Goal: Task Accomplishment & Management: Use online tool/utility

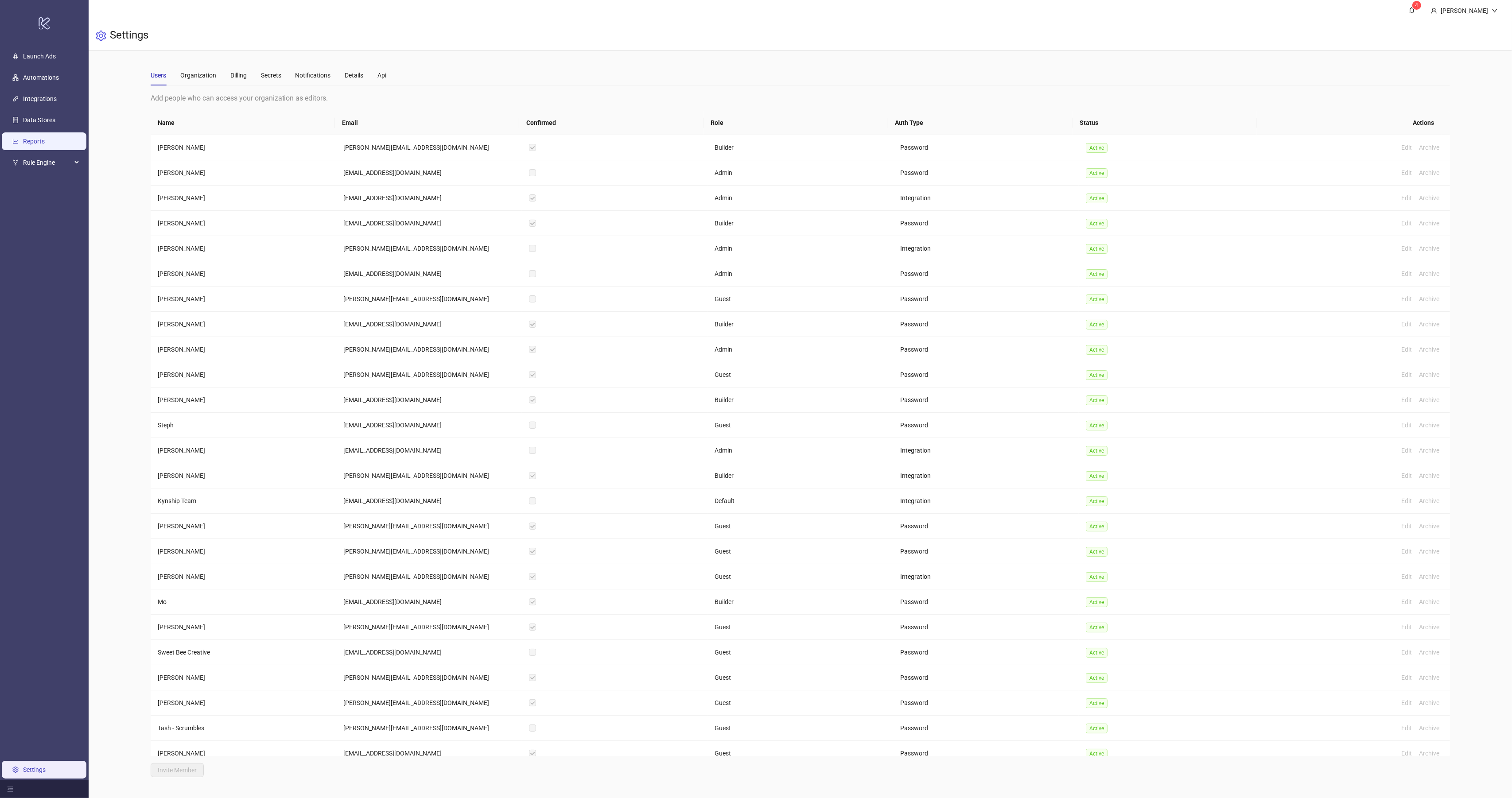
click at [30, 138] on link "Reports" at bounding box center [33, 141] width 22 height 7
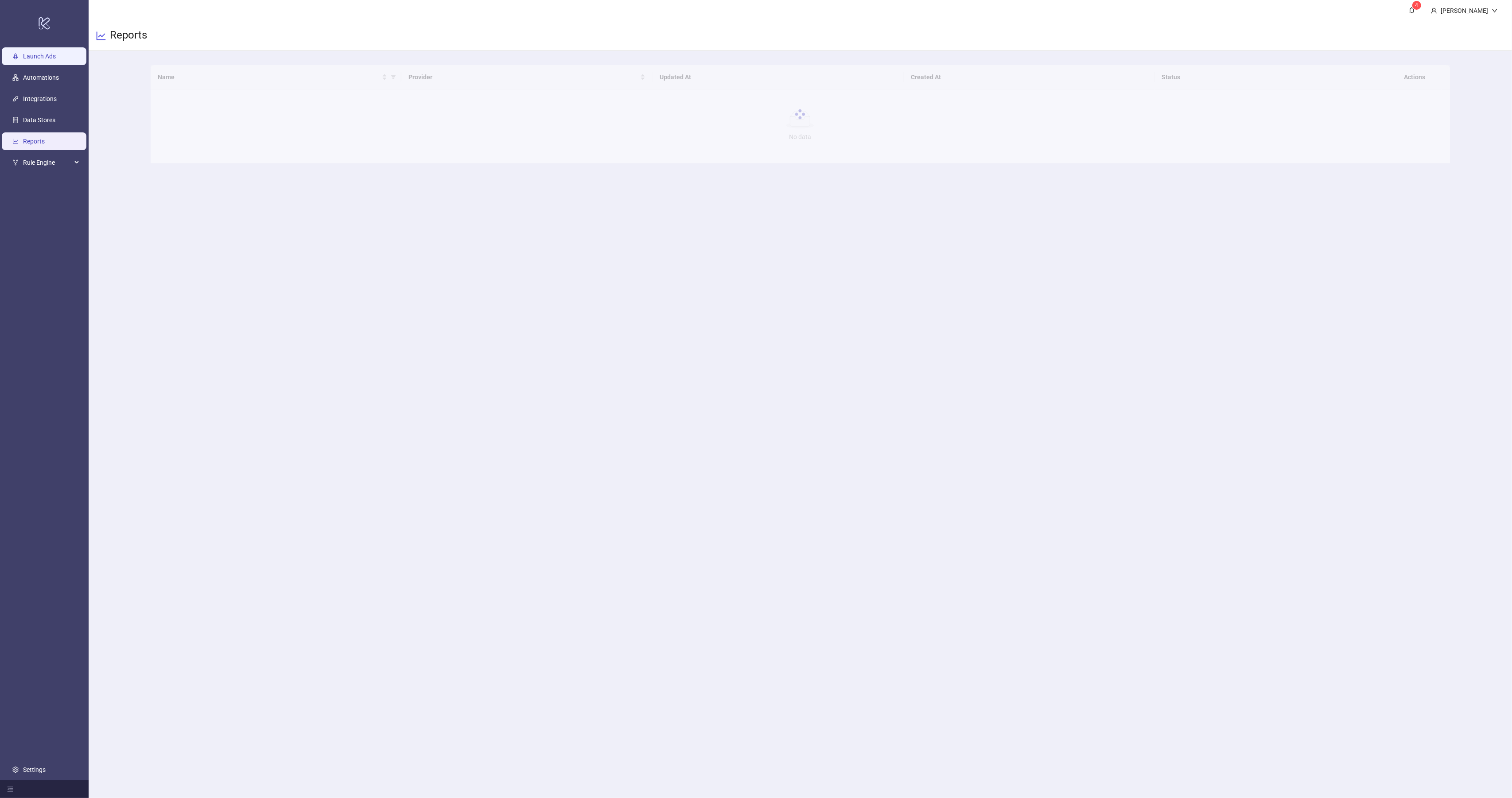
click at [46, 58] on link "Launch Ads" at bounding box center [39, 56] width 33 height 7
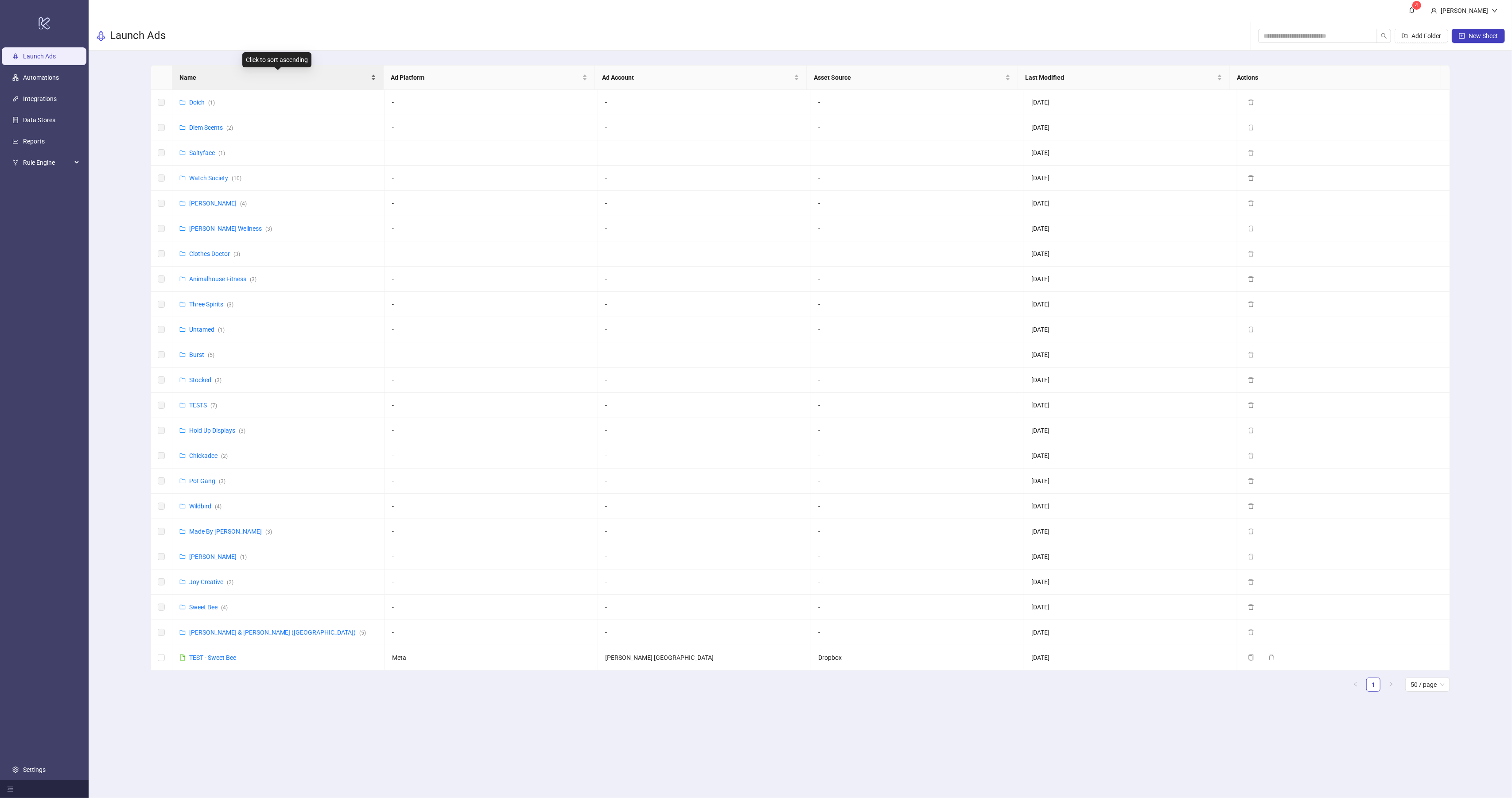
click at [204, 75] on span "Name" at bounding box center [274, 77] width 190 height 10
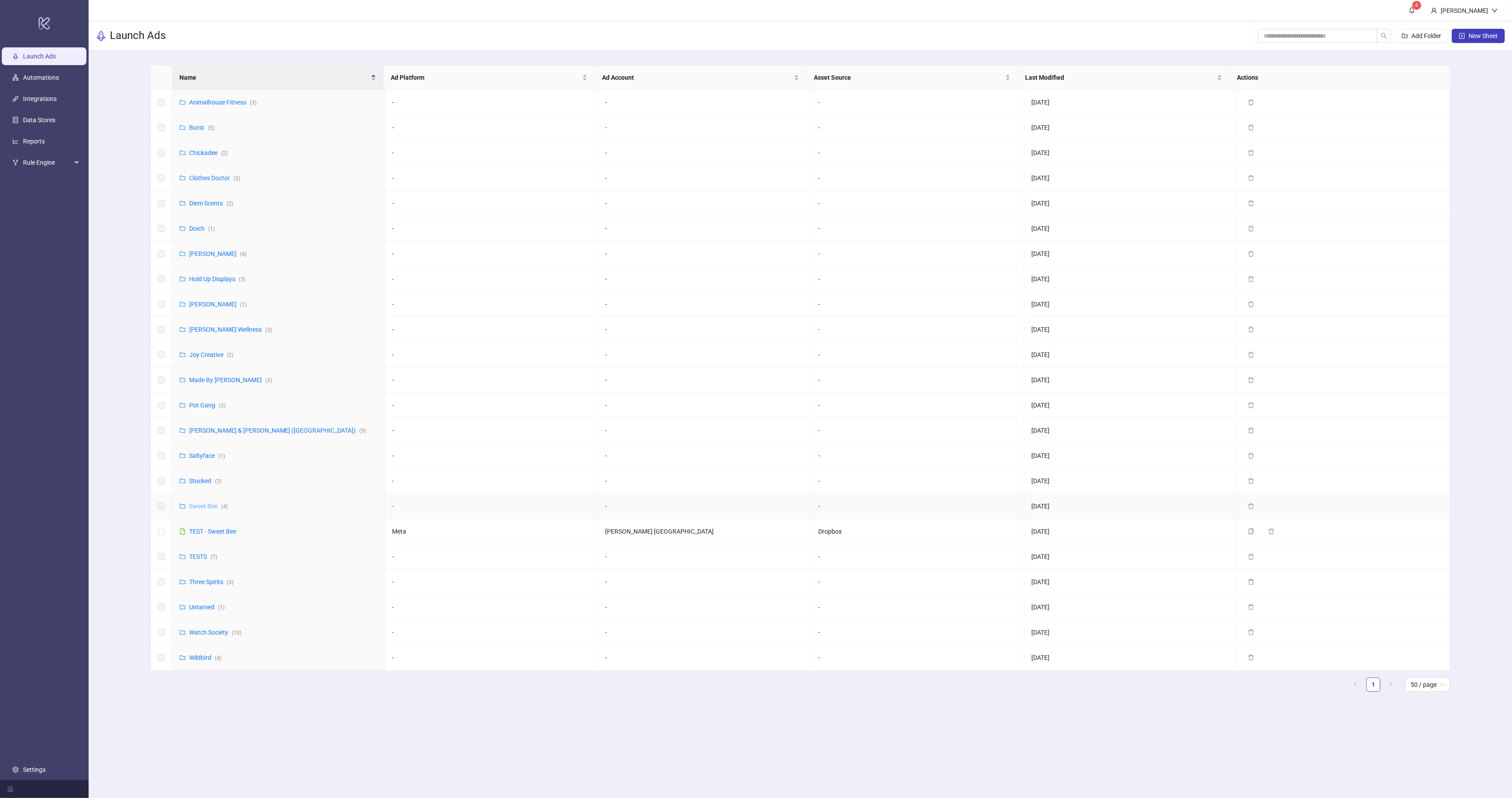
click at [210, 506] on link "Sweet Bee ( 4 )" at bounding box center [208, 506] width 39 height 7
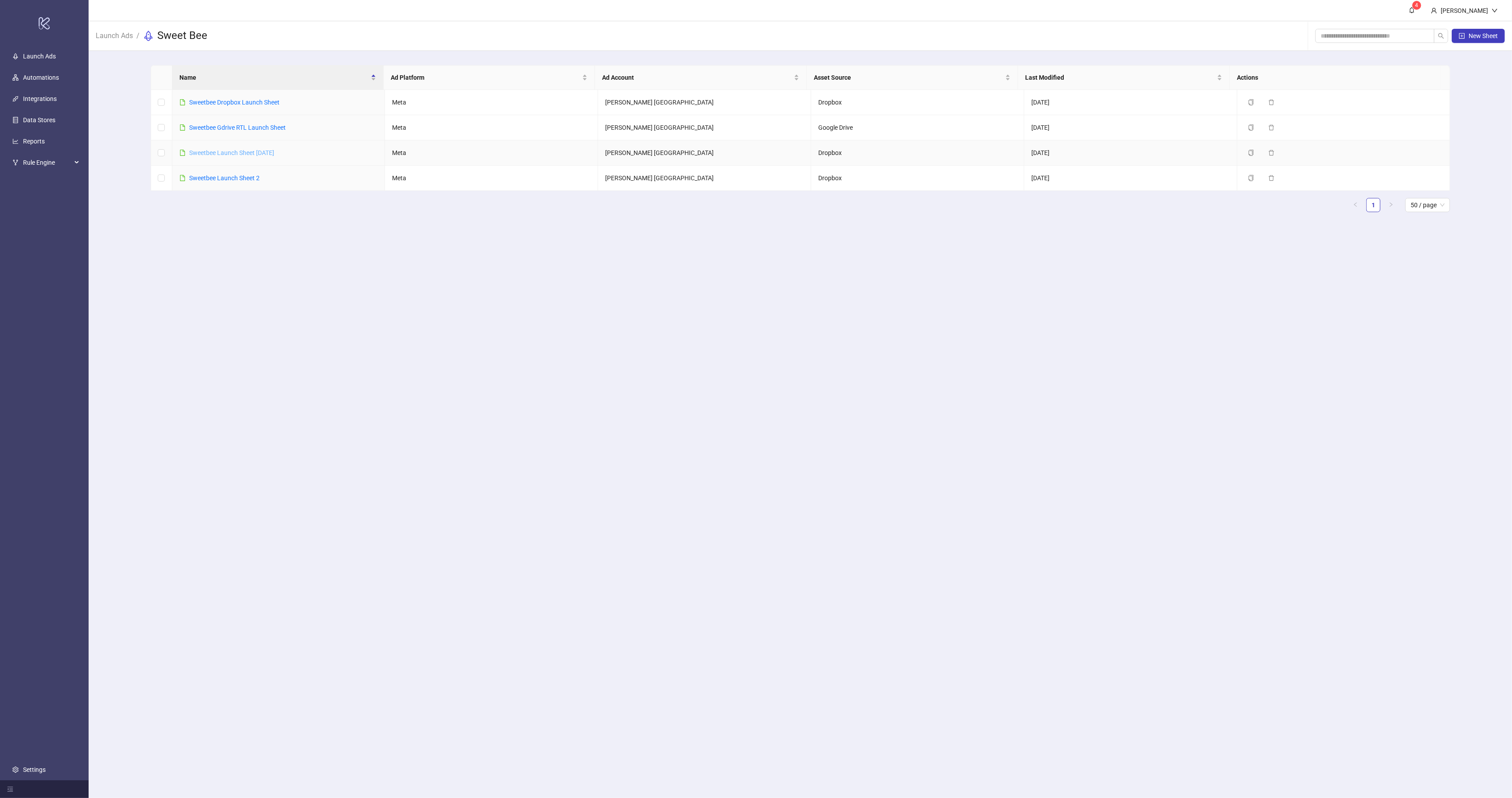
click at [263, 153] on link "Sweetbee Launch Sheet [DATE]" at bounding box center [231, 153] width 85 height 7
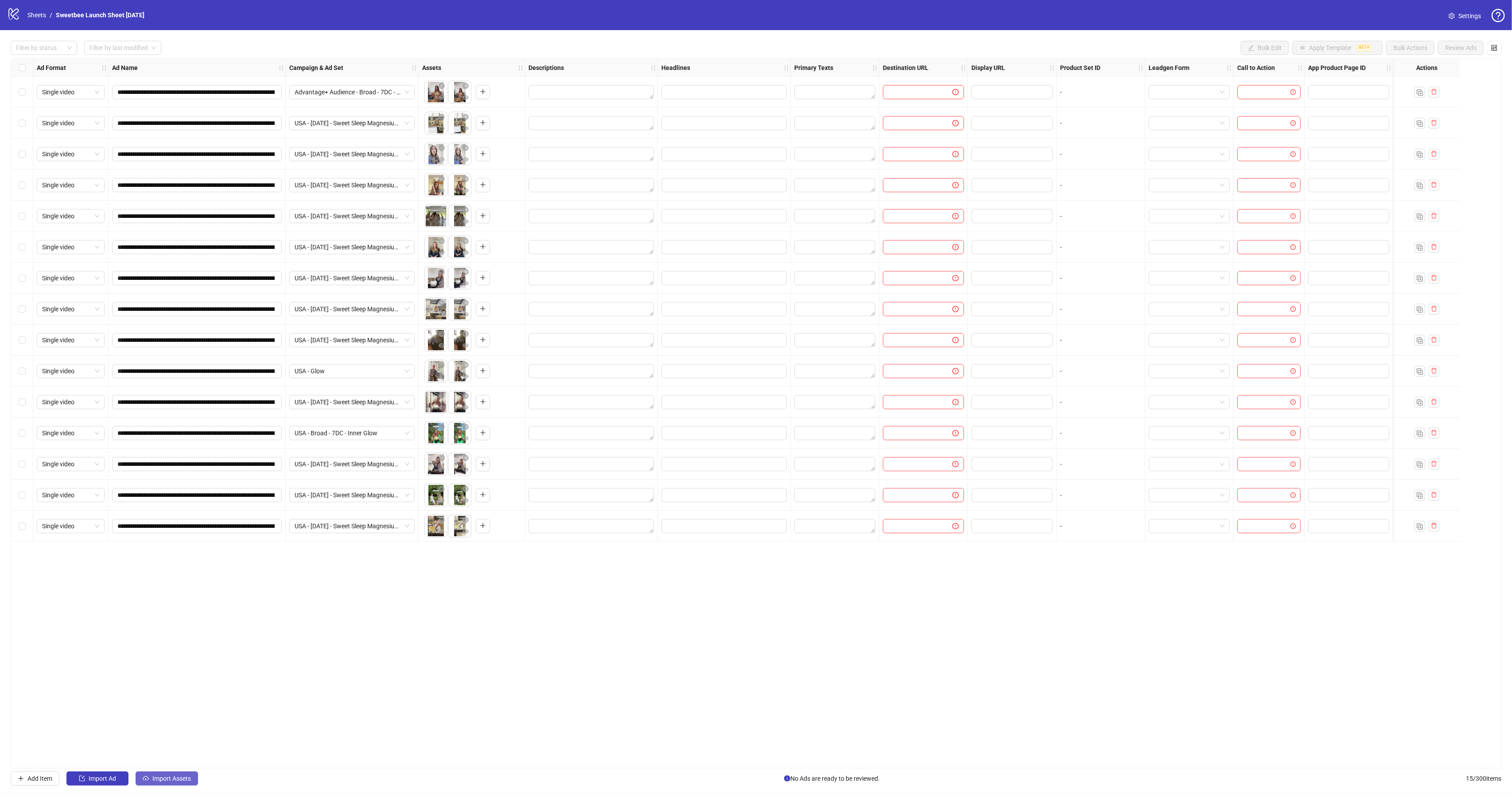
click at [173, 783] on button "Import Assets" at bounding box center [167, 779] width 62 height 14
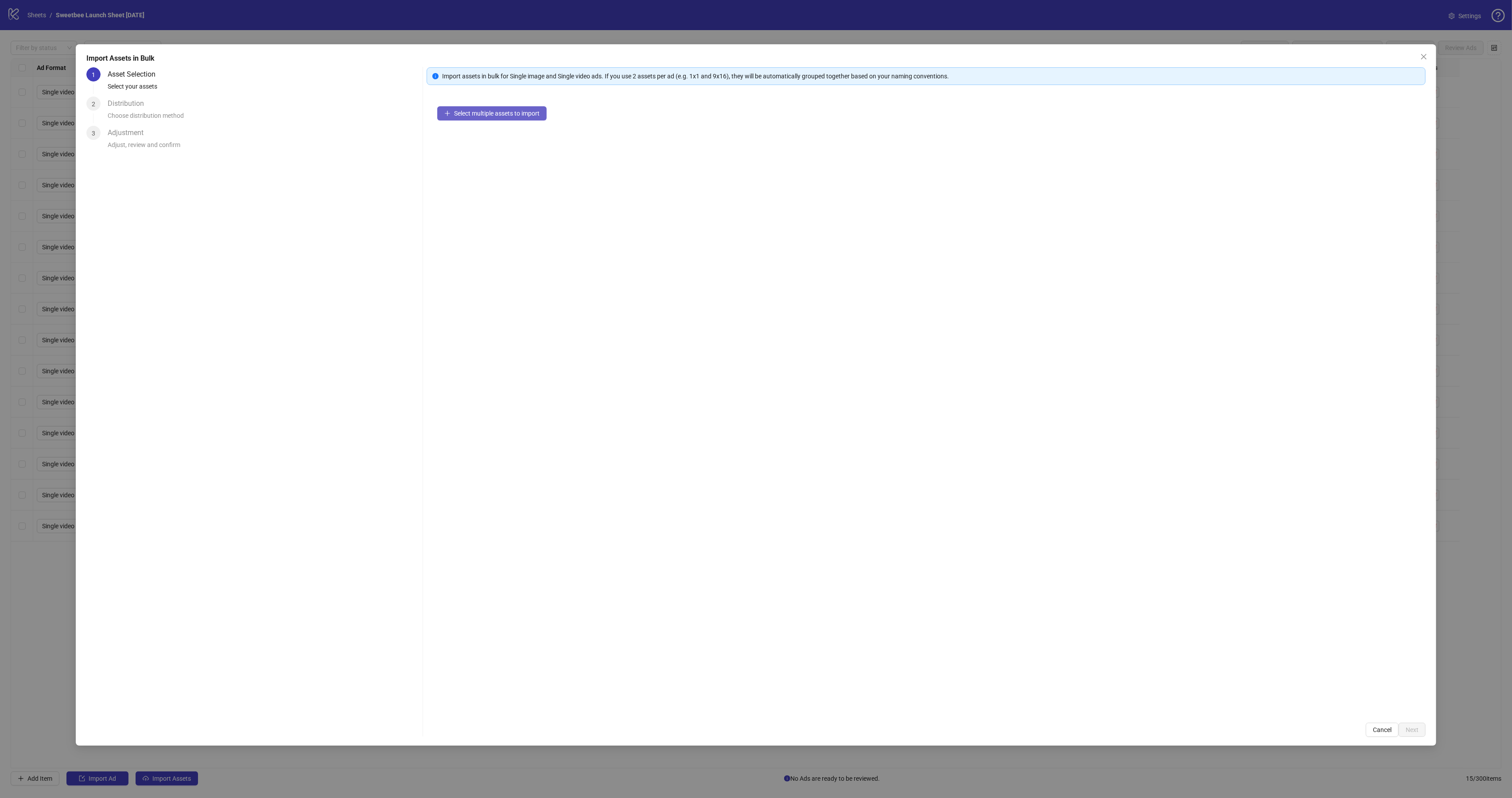
click at [528, 110] on span "Select multiple assets to import" at bounding box center [497, 113] width 86 height 7
click at [1428, 59] on span "Close" at bounding box center [1424, 57] width 14 height 7
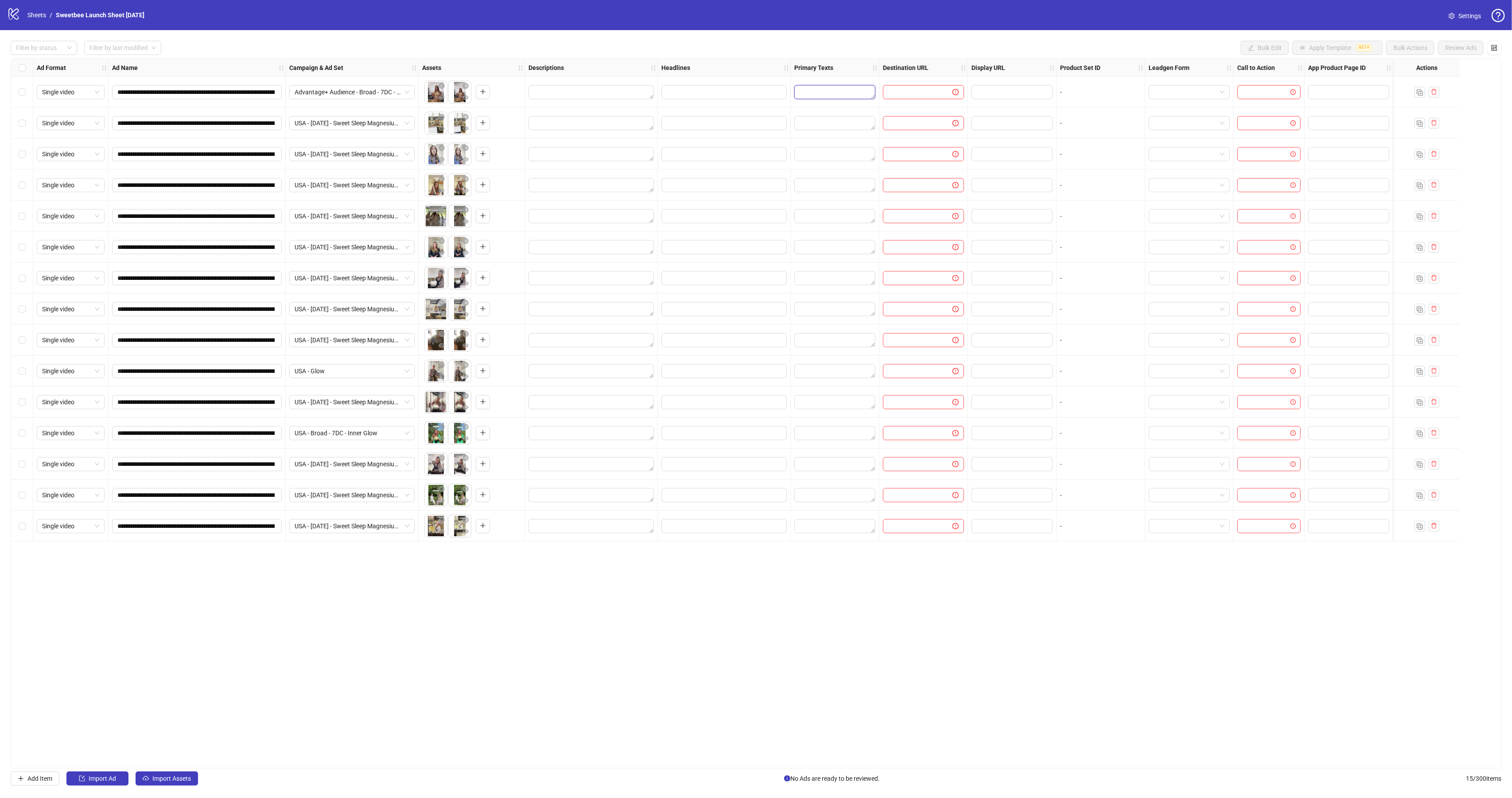
click at [818, 94] on textarea "Edit values" at bounding box center [835, 92] width 81 height 14
type textarea "**********"
click at [860, 140] on icon "plus" at bounding box center [859, 143] width 6 height 6
click at [770, 113] on div at bounding box center [724, 123] width 133 height 31
